Goal: Communication & Community: Answer question/provide support

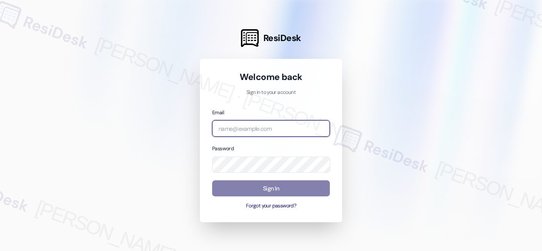
click at [267, 128] on input "email" at bounding box center [271, 128] width 118 height 17
paste input "automated-surveys-birchstone_residential-resen.fifteen@birchstone_[DOMAIN_NAME]"
type input "automated-surveys-birchstone_residential-resen.fifteen@birchstone_[DOMAIN_NAME]"
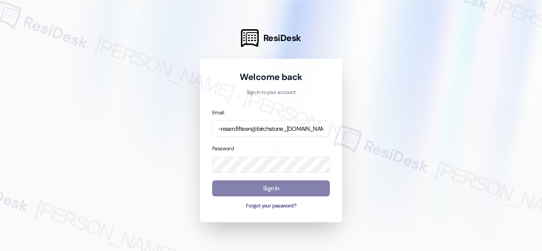
scroll to position [0, 0]
click at [435, 91] on div at bounding box center [271, 125] width 542 height 251
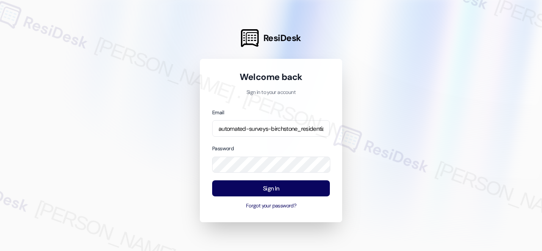
click at [384, 135] on div at bounding box center [271, 125] width 542 height 251
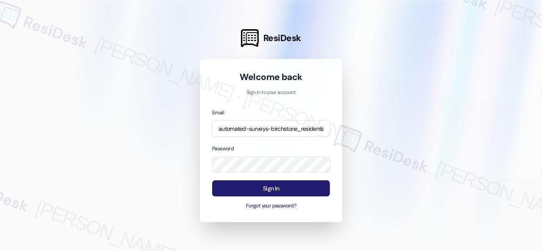
click at [283, 188] on button "Sign In" at bounding box center [271, 188] width 118 height 17
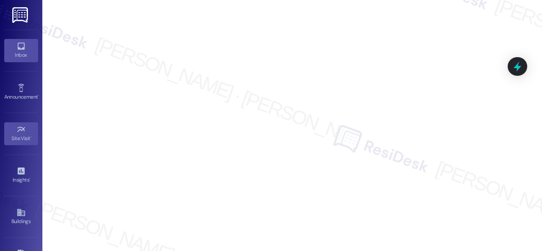
click at [19, 52] on div "Inbox" at bounding box center [21, 55] width 42 height 8
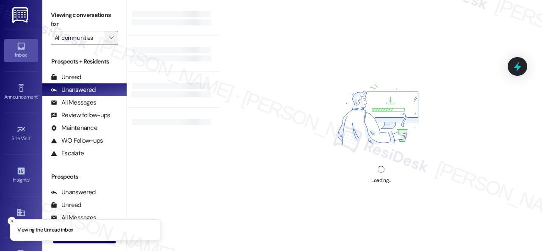
click at [113, 39] on icon "" at bounding box center [111, 37] width 5 height 7
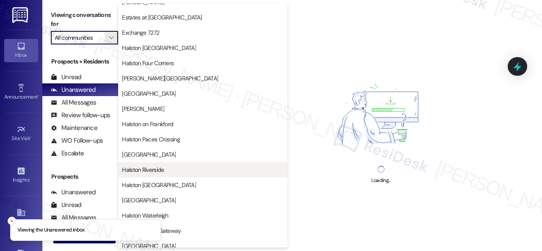
scroll to position [296, 0]
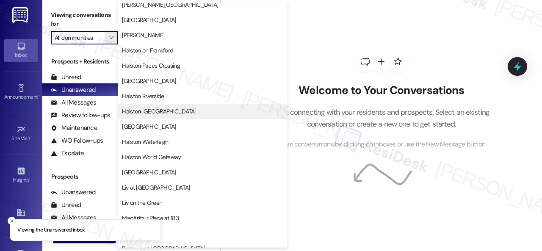
click at [147, 114] on span "Halston [GEOGRAPHIC_DATA]" at bounding box center [159, 111] width 74 height 8
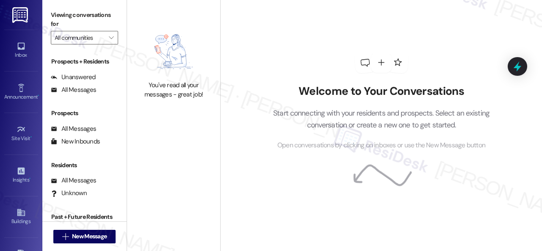
type input "Halston [GEOGRAPHIC_DATA]"
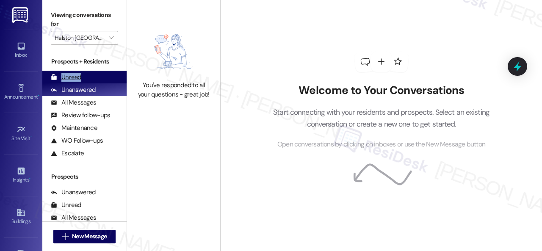
click at [80, 77] on div "Unread (0)" at bounding box center [84, 77] width 84 height 13
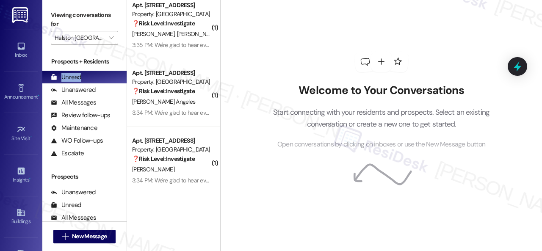
scroll to position [12, 0]
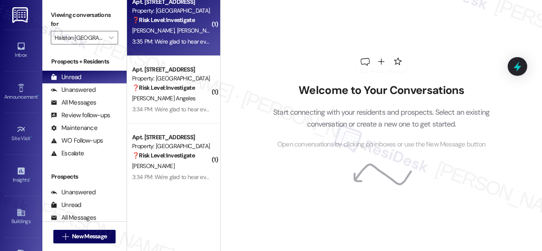
click at [193, 38] on div "3:35 PM: We're glad to hear everything’s taken care of. If your experience at […" at bounding box center [436, 42] width 608 height 8
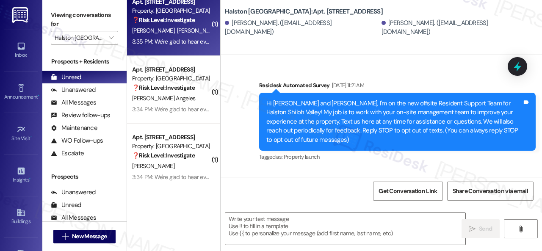
type textarea "Fetching suggested responses. Please feel free to read through the conversation…"
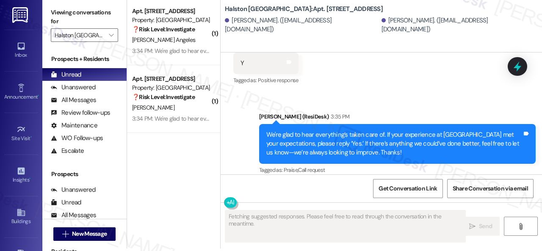
scroll to position [0, 0]
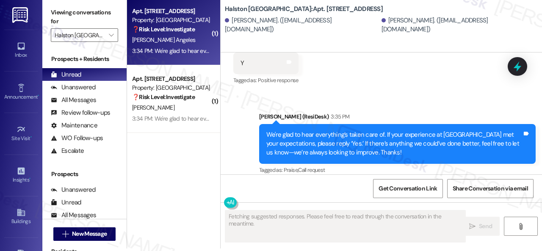
click at [190, 42] on div "J. Angeles" at bounding box center [171, 40] width 80 height 11
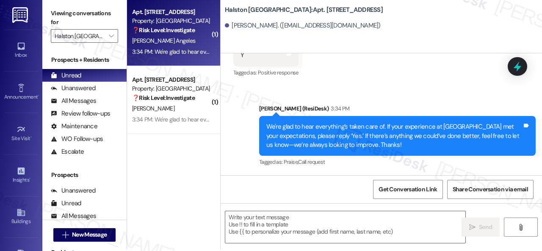
scroll to position [3, 0]
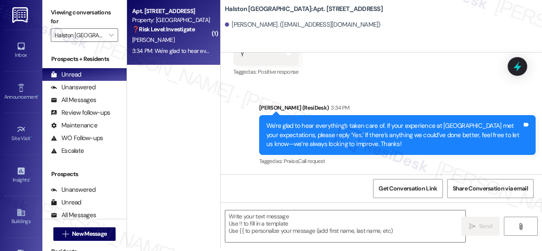
click at [179, 36] on div "A. Meeks" at bounding box center [171, 40] width 80 height 11
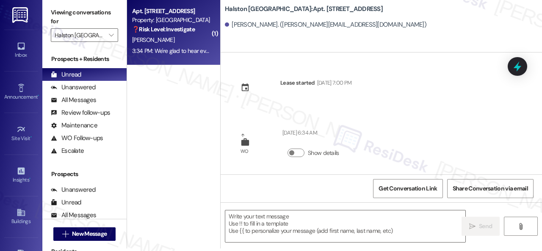
scroll to position [0, 0]
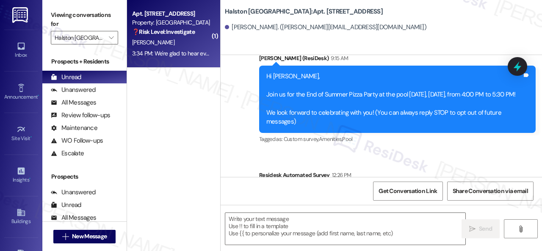
type textarea "Fetching suggested responses. Please feel free to read through the conversation…"
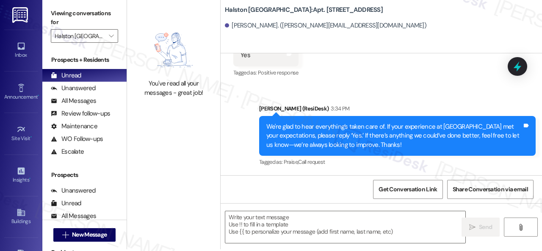
scroll to position [3, 0]
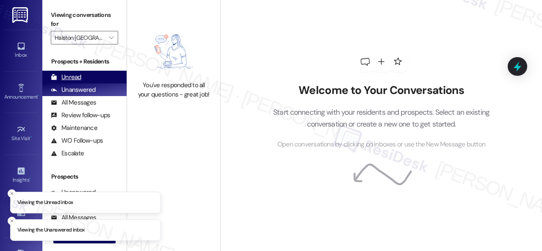
click at [69, 74] on div "Unread" at bounding box center [66, 77] width 30 height 9
